Goal: Check status: Check status

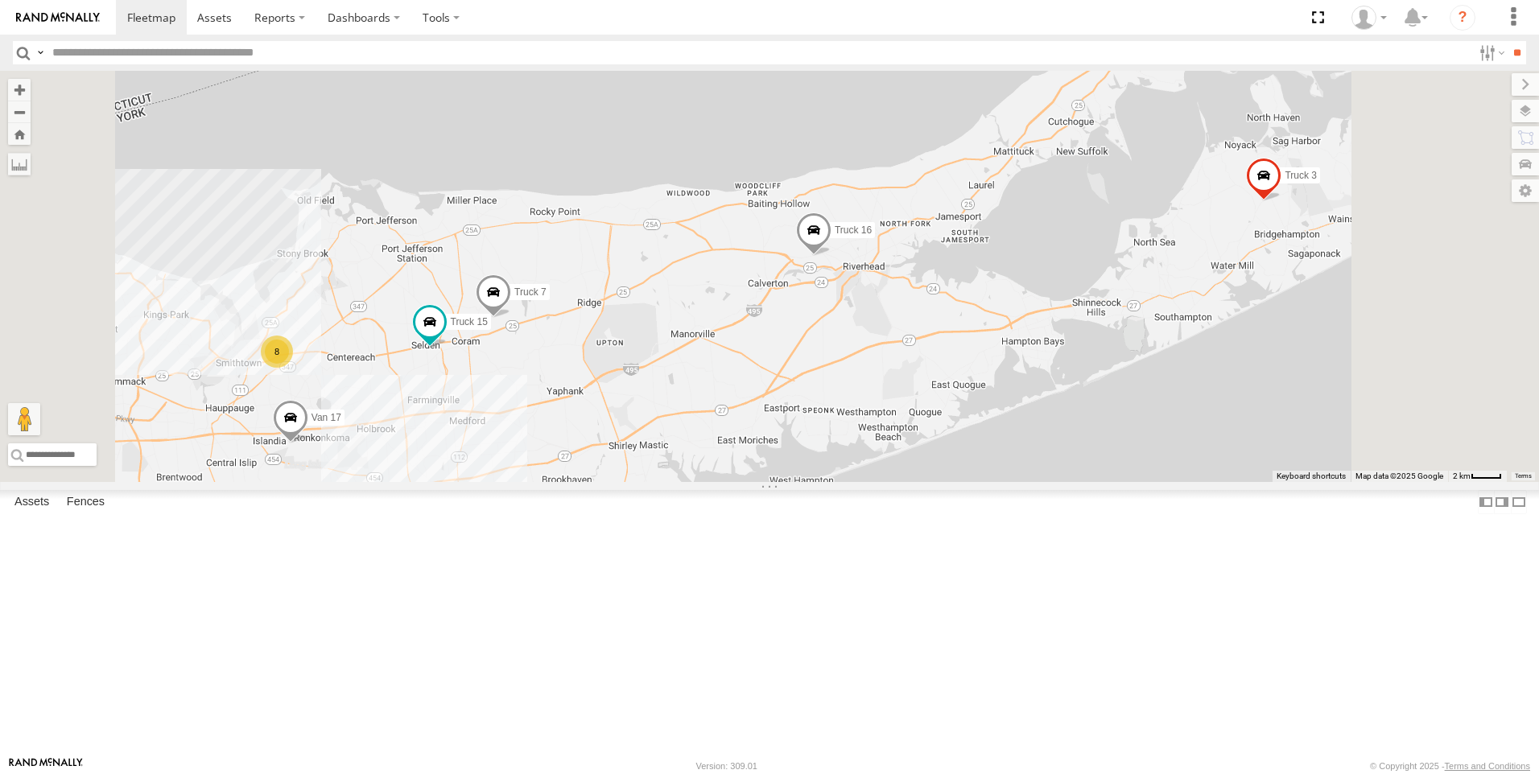
click at [0, 0] on link at bounding box center [0, 0] width 0 height 0
click at [0, 0] on div "Truck 7" at bounding box center [0, 0] width 0 height 0
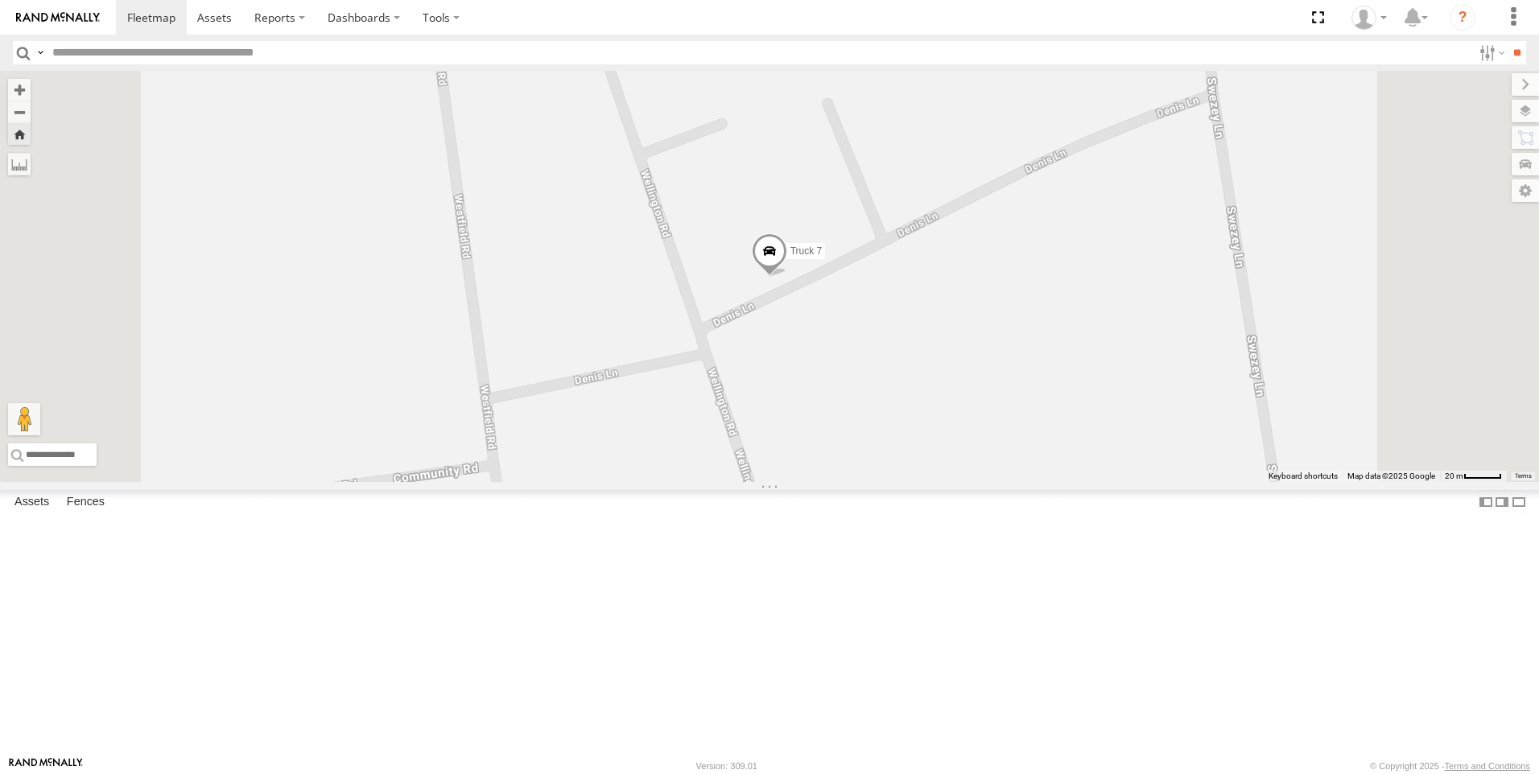
click at [0, 0] on span at bounding box center [0, 0] width 0 height 0
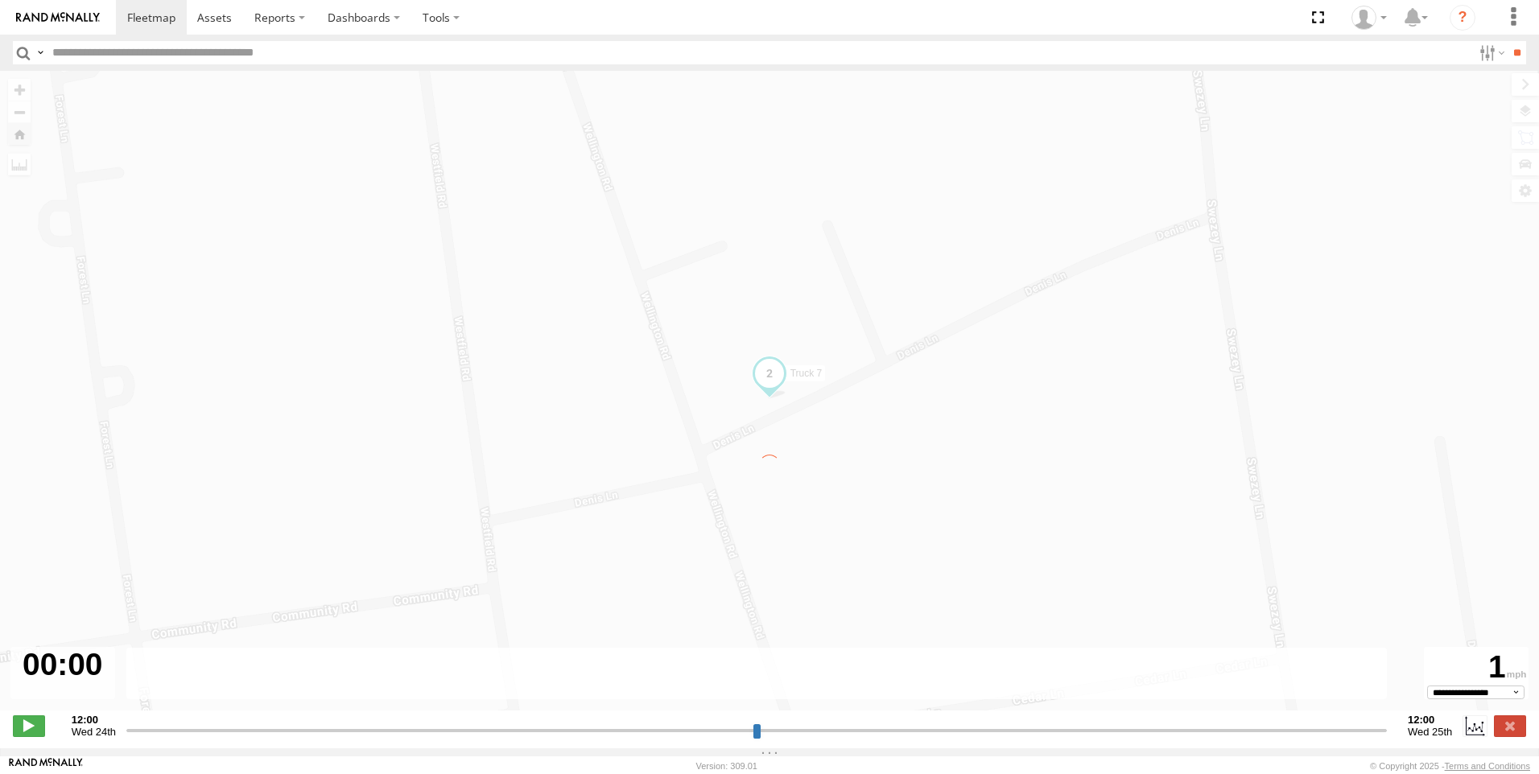
type input "**********"
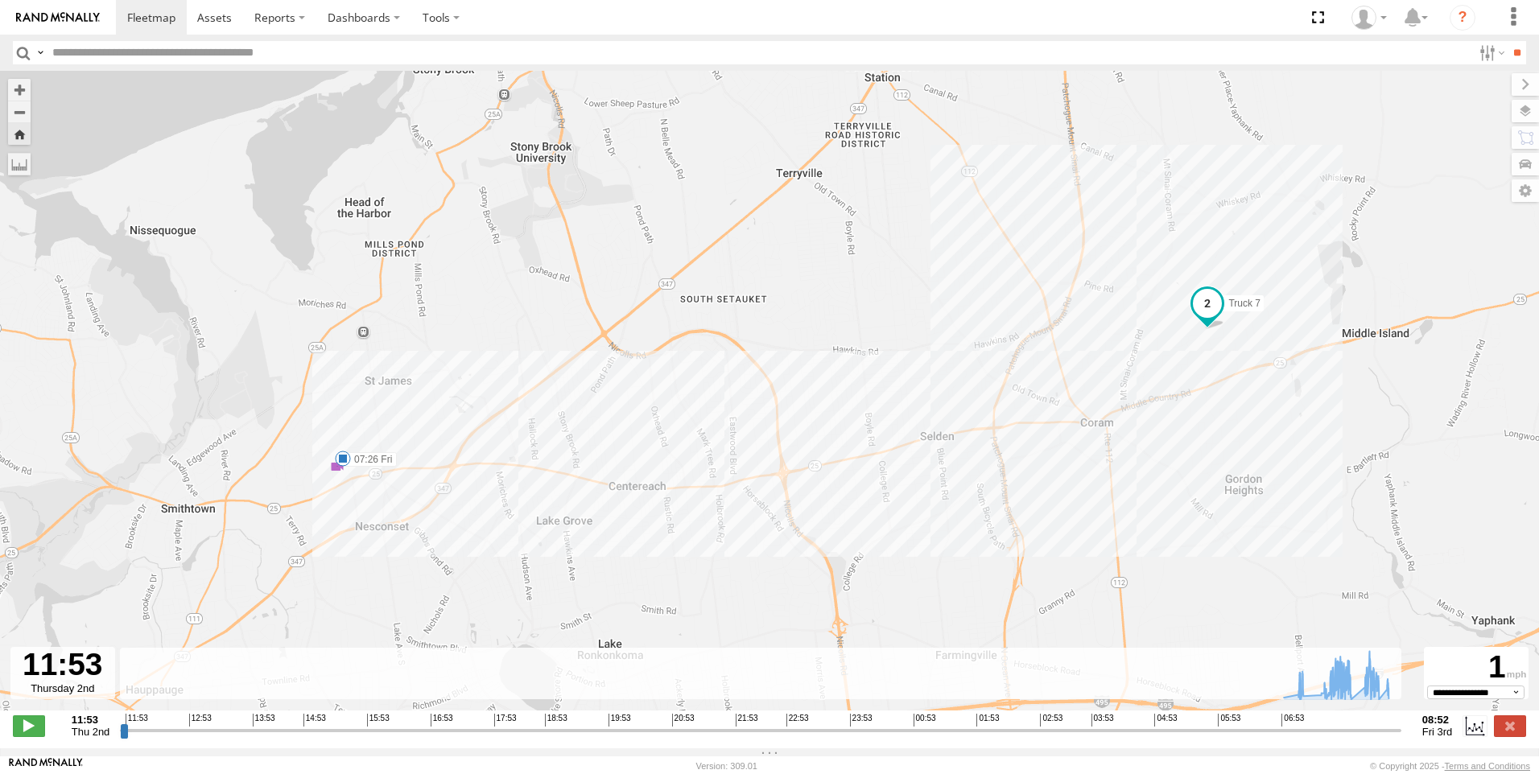
click at [335, 467] on span at bounding box center [343, 459] width 16 height 16
click at [329, 480] on div "Truck 7 07:26 Fri 5 07:26 [DATE][STREET_ADDRESS][PERSON_NAME]" at bounding box center [769, 399] width 1539 height 657
click at [334, 469] on div "5" at bounding box center [337, 467] width 16 height 16
